Goal: Information Seeking & Learning: Learn about a topic

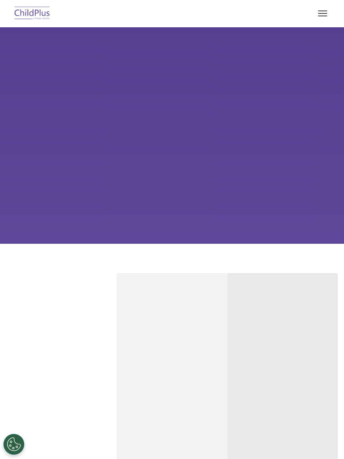
select select "MEDIUM"
click at [176, 178] on div "Learn More Request a Demo The Future of ChildPlus is Here! Boost your productiv…" at bounding box center [172, 135] width 344 height 217
click at [325, 15] on button "button" at bounding box center [323, 13] width 18 height 13
click at [321, 14] on button "button" at bounding box center [323, 13] width 18 height 13
click at [153, 327] on div "Child Development Assessments in ChildPlus Experience and analyze child assessm…" at bounding box center [172, 406] width 98 height 165
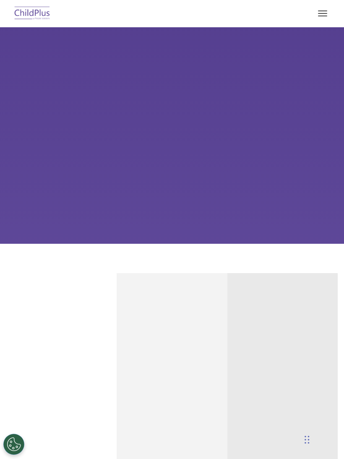
click at [77, 373] on h4 "Reliable Customer Support" at bounding box center [62, 366] width 98 height 18
click at [66, 312] on div "Reliable Customer Support Need help with ChildPlus? We offer many convenient wa…" at bounding box center [61, 402] width 110 height 258
click at [65, 304] on div "Reliable Customer Support Need help with ChildPlus? We offer many convenient wa…" at bounding box center [61, 402] width 110 height 258
click at [181, 177] on div "Learn More Request a Demo The Future of ChildPlus is Here! Boost your productiv…" at bounding box center [172, 135] width 344 height 217
click at [267, 168] on div "Learn More Request a Demo The Future of ChildPlus is Here! Boost your productiv…" at bounding box center [172, 135] width 344 height 217
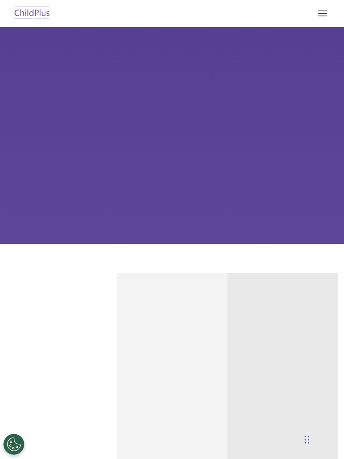
click at [274, 165] on div "Learn More Request a Demo The Future of ChildPlus is Here! Boost your productiv…" at bounding box center [172, 135] width 344 height 217
click at [300, 440] on link "Learn More" at bounding box center [283, 449] width 84 height 21
select select "MEDIUM"
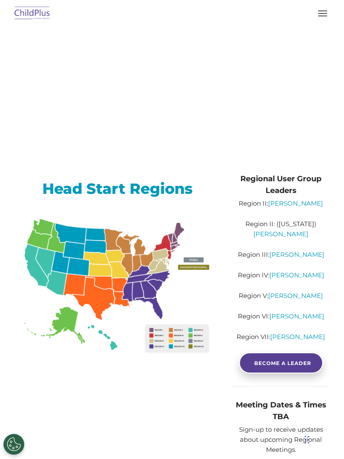
click at [28, 4] on img at bounding box center [32, 14] width 39 height 20
click at [29, 14] on img at bounding box center [32, 14] width 39 height 20
click at [324, 14] on button "button" at bounding box center [323, 13] width 18 height 13
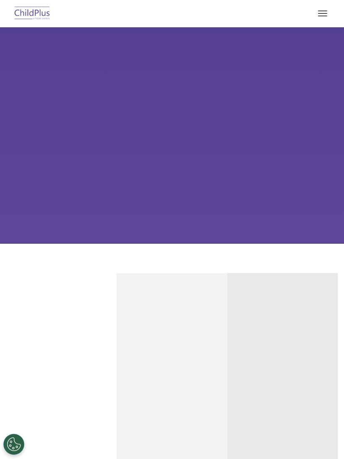
select select "MEDIUM"
